Goal: Learn about a topic: Learn about a topic

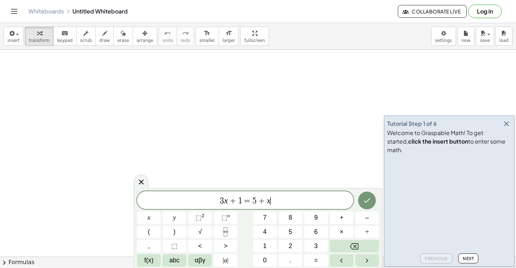
click at [303, 205] on span "3 x + 1 = 5 + x ​" at bounding box center [245, 201] width 217 height 10
click at [288, 196] on span "3 x + 1 = 5 + x ​" at bounding box center [245, 201] width 217 height 10
drag, startPoint x: 282, startPoint y: 201, endPoint x: 213, endPoint y: 205, distance: 69.7
click at [212, 205] on span "3 x + 1 = 5 + x" at bounding box center [245, 201] width 217 height 10
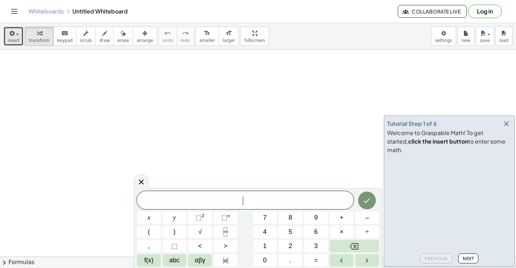
click at [21, 43] on button "insert" at bounding box center [14, 36] width 20 height 19
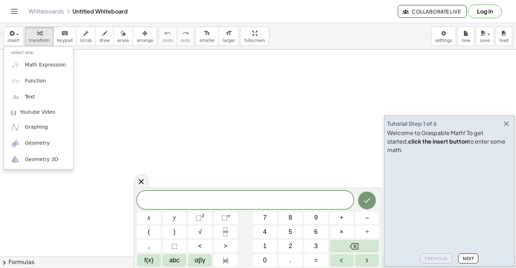
click at [470, 254] on button "Next" at bounding box center [469, 258] width 20 height 10
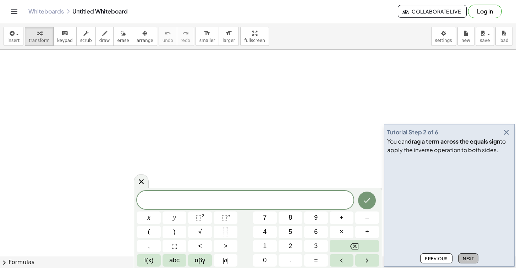
click at [467, 258] on span "Next" at bounding box center [468, 258] width 11 height 5
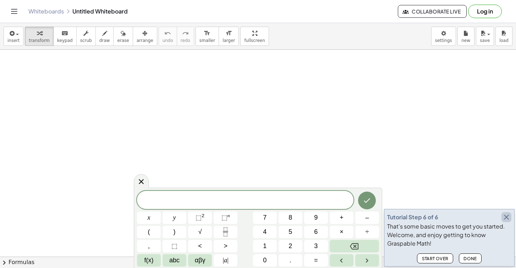
click at [506, 216] on icon "button" at bounding box center [507, 217] width 9 height 9
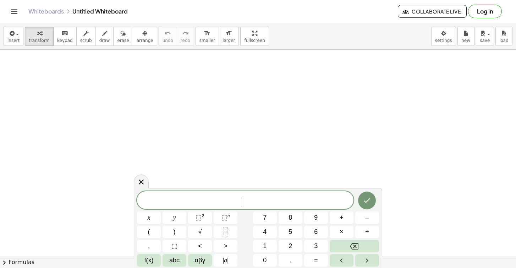
click at [212, 198] on span "​" at bounding box center [245, 201] width 217 height 10
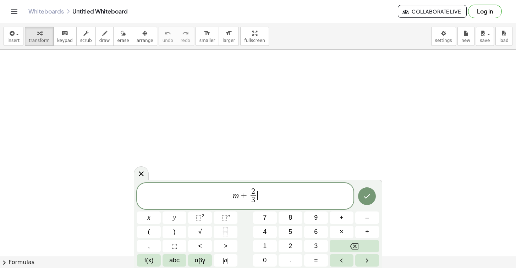
click at [285, 199] on span "m + 2 3 ​ ​" at bounding box center [245, 196] width 217 height 19
click at [369, 200] on icon "Done" at bounding box center [367, 196] width 9 height 9
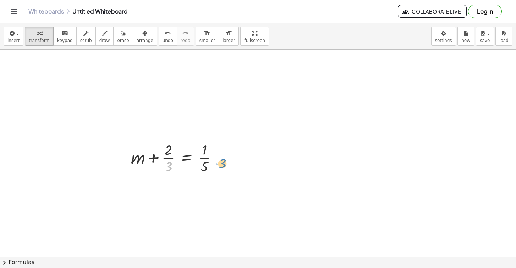
drag, startPoint x: 167, startPoint y: 166, endPoint x: 220, endPoint y: 160, distance: 52.9
click at [220, 160] on div at bounding box center [177, 158] width 99 height 36
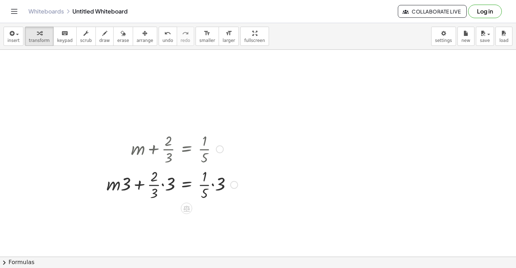
scroll to position [11, 0]
drag, startPoint x: 173, startPoint y: 185, endPoint x: 154, endPoint y: 183, distance: 19.0
click at [154, 183] on div at bounding box center [172, 182] width 139 height 36
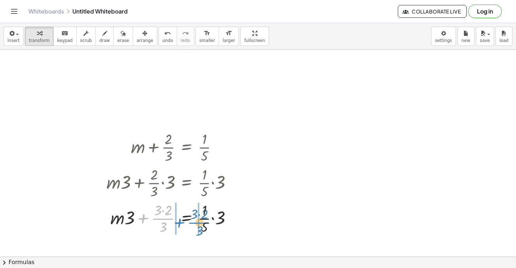
drag, startPoint x: 161, startPoint y: 216, endPoint x: 202, endPoint y: 218, distance: 40.9
click at [202, 218] on div at bounding box center [172, 218] width 139 height 36
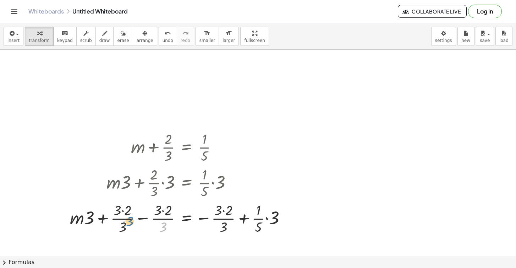
drag, startPoint x: 164, startPoint y: 223, endPoint x: 129, endPoint y: 217, distance: 35.5
click at [129, 217] on div at bounding box center [180, 218] width 229 height 36
drag, startPoint x: 285, startPoint y: 216, endPoint x: 232, endPoint y: 213, distance: 53.0
click at [186, 218] on div "+ m = · 1 · 5 · · 3 · · 3 + · 3 · 2 · 3 − · 3 · 2 · 3 − · 3 · 2 · 3 +" at bounding box center [186, 218] width 0 height 0
drag, startPoint x: 259, startPoint y: 222, endPoint x: 219, endPoint y: 218, distance: 40.7
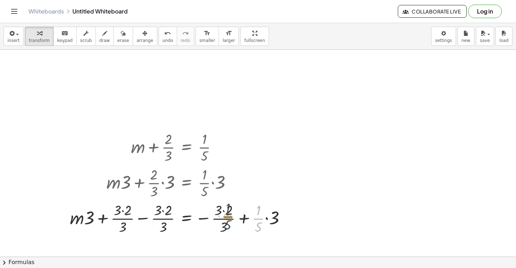
click at [218, 218] on div at bounding box center [180, 218] width 229 height 36
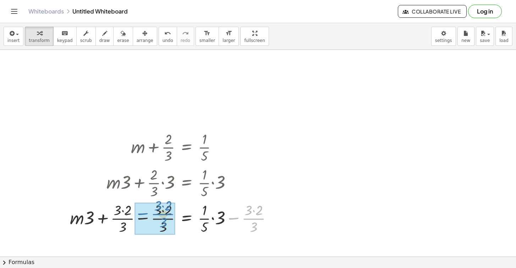
drag, startPoint x: 243, startPoint y: 217, endPoint x: 152, endPoint y: 213, distance: 91.0
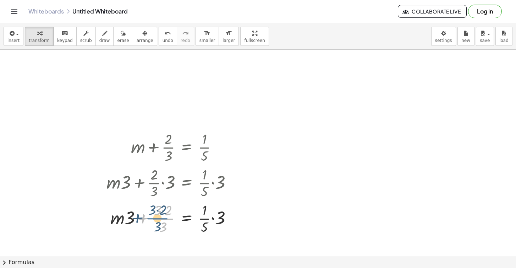
click at [166, 217] on div at bounding box center [172, 218] width 139 height 36
drag, startPoint x: 165, startPoint y: 211, endPoint x: 139, endPoint y: 213, distance: 25.7
click at [139, 213] on div at bounding box center [172, 218] width 139 height 36
drag, startPoint x: 173, startPoint y: 218, endPoint x: 149, endPoint y: 220, distance: 23.9
click at [149, 220] on div at bounding box center [172, 218] width 139 height 36
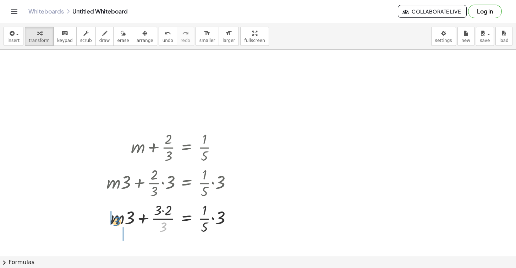
drag, startPoint x: 169, startPoint y: 224, endPoint x: 123, endPoint y: 218, distance: 46.5
click at [123, 218] on div at bounding box center [172, 218] width 139 height 36
drag, startPoint x: 167, startPoint y: 209, endPoint x: 157, endPoint y: 209, distance: 10.3
drag, startPoint x: 140, startPoint y: 212, endPoint x: 128, endPoint y: 212, distance: 11.7
click at [128, 212] on div at bounding box center [172, 218] width 139 height 36
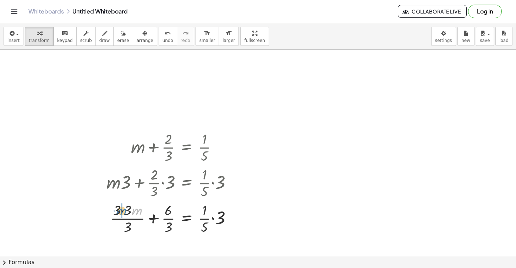
drag, startPoint x: 141, startPoint y: 213, endPoint x: 126, endPoint y: 213, distance: 15.6
click at [126, 213] on div at bounding box center [172, 218] width 139 height 36
click at [18, 11] on button "Toggle navigation" at bounding box center [14, 11] width 11 height 11
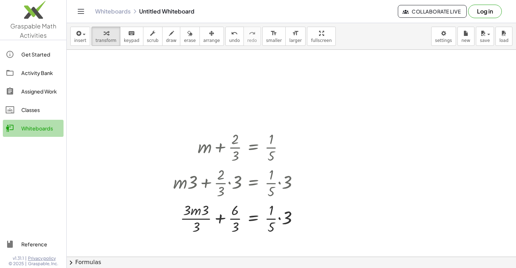
click at [47, 129] on div "Whiteboards" at bounding box center [40, 128] width 39 height 9
click at [232, 44] on button "undo undo" at bounding box center [235, 36] width 18 height 19
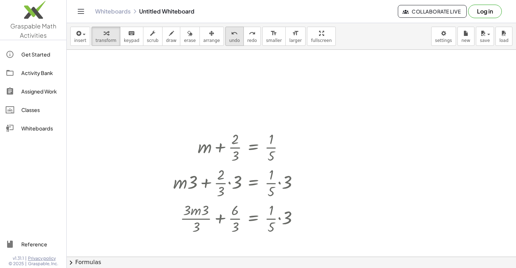
click at [232, 44] on button "undo undo" at bounding box center [235, 36] width 18 height 19
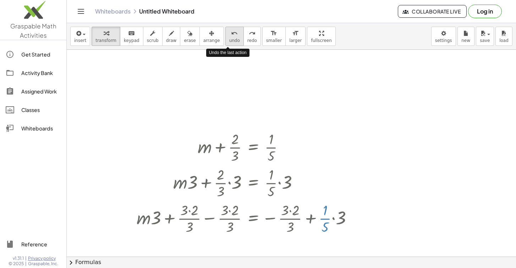
click at [232, 44] on button "undo undo" at bounding box center [235, 36] width 18 height 19
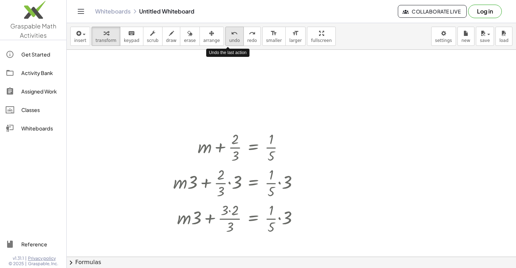
click at [232, 44] on button "undo undo" at bounding box center [235, 36] width 18 height 19
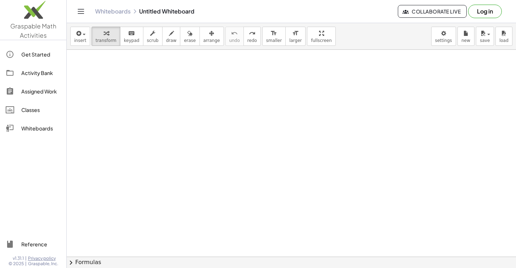
scroll to position [505, 0]
click at [108, 260] on button "chevron_right Formulas" at bounding box center [292, 261] width 450 height 11
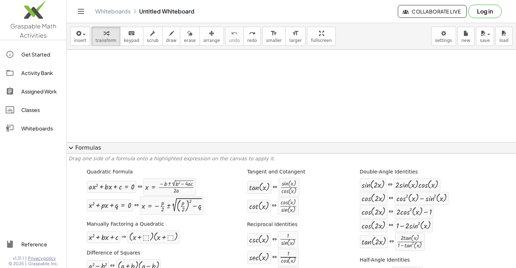
click at [37, 49] on link "Get Started" at bounding box center [33, 54] width 61 height 17
